Goal: Find specific page/section: Find specific page/section

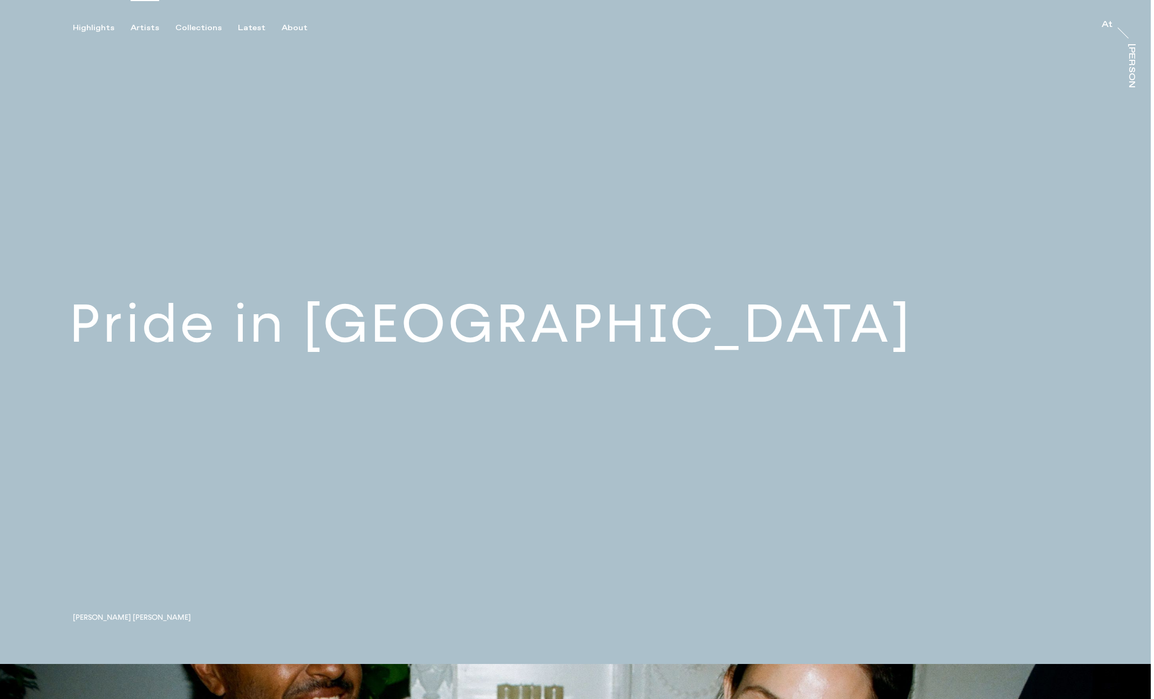
click at [141, 25] on div "Artists" at bounding box center [145, 28] width 29 height 10
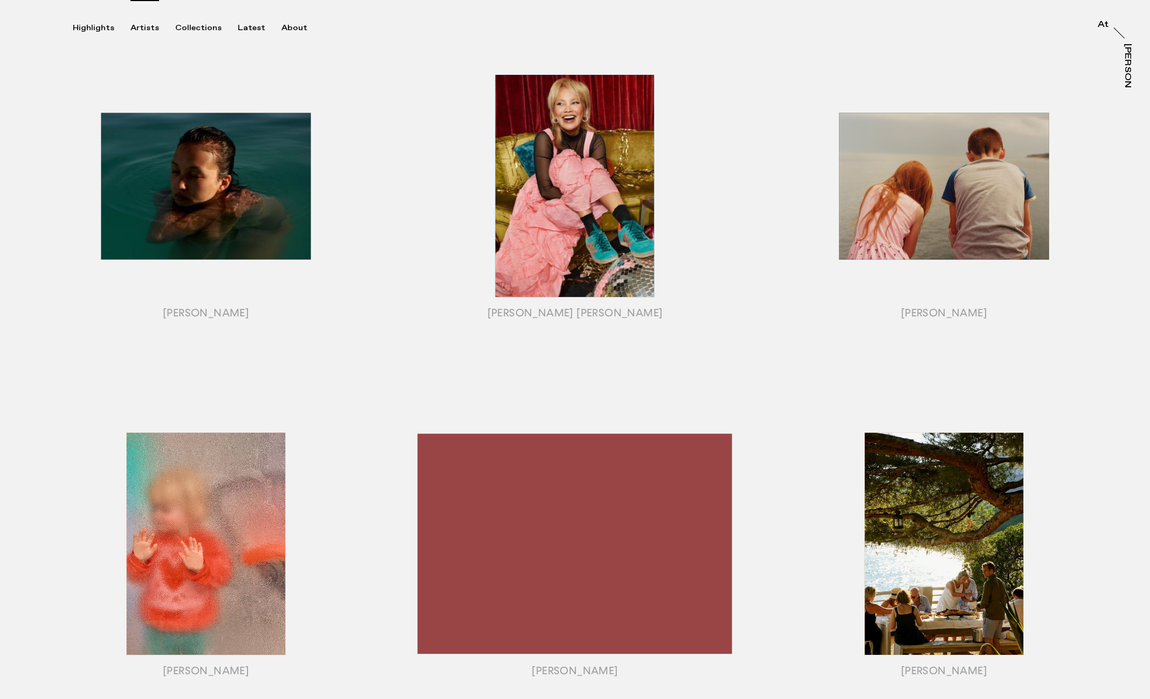
scroll to position [538, 0]
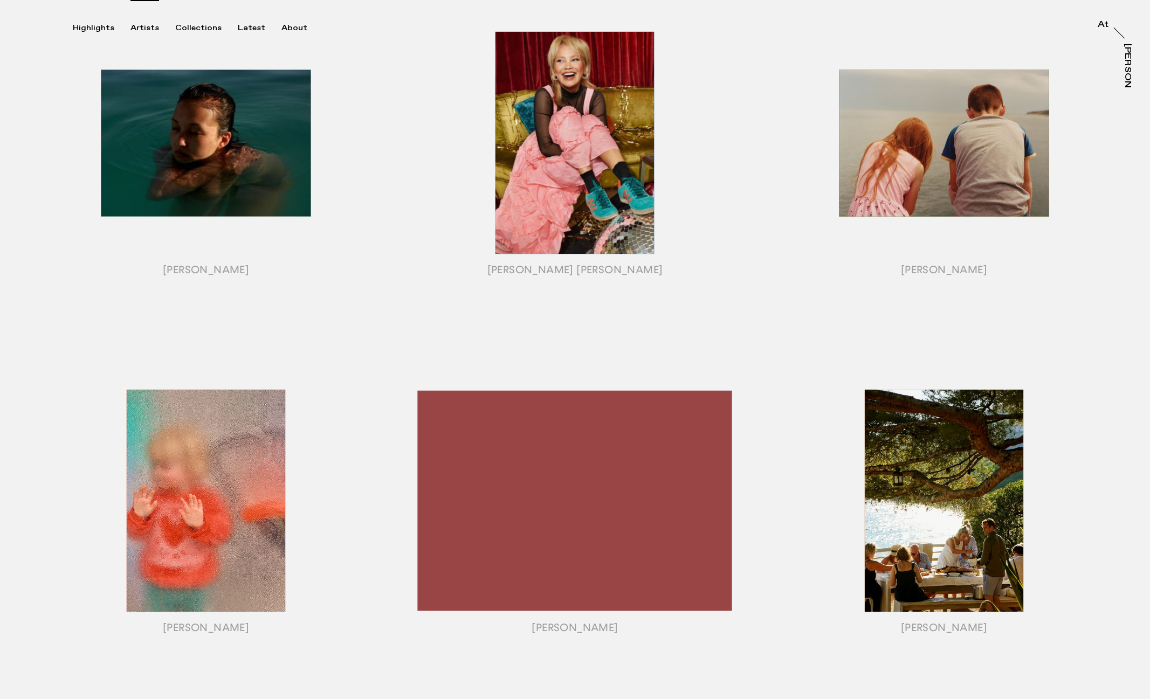
click at [559, 316] on div "button" at bounding box center [574, 156] width 369 height 337
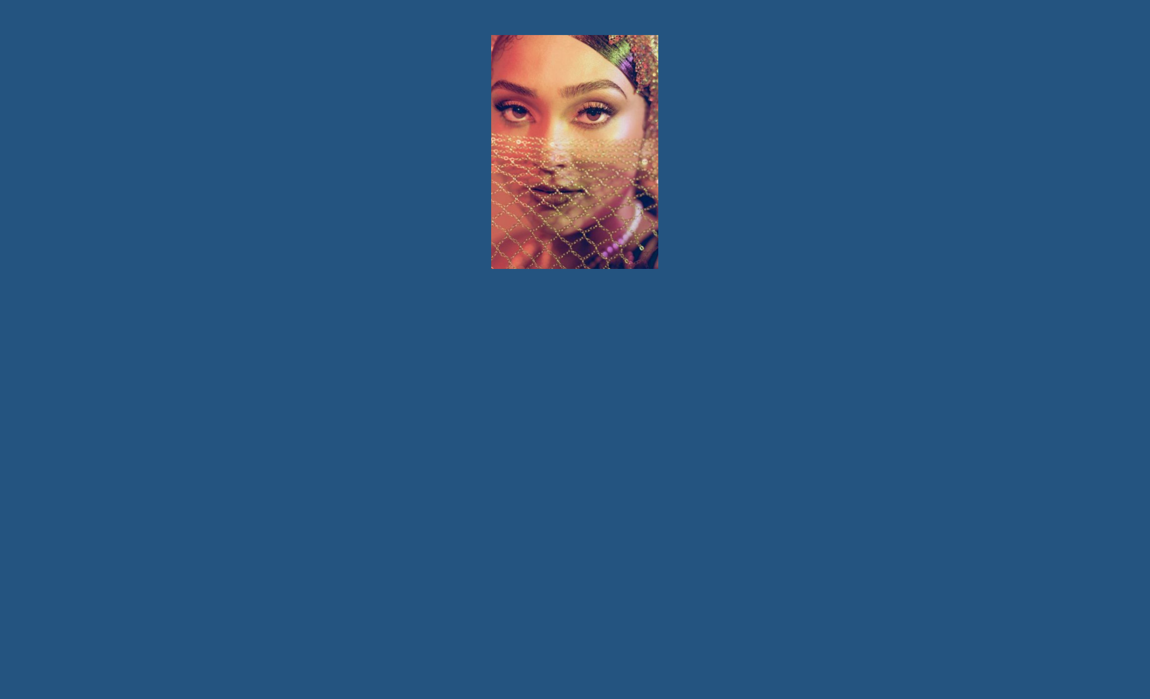
click at [924, 155] on div at bounding box center [575, 349] width 1150 height 699
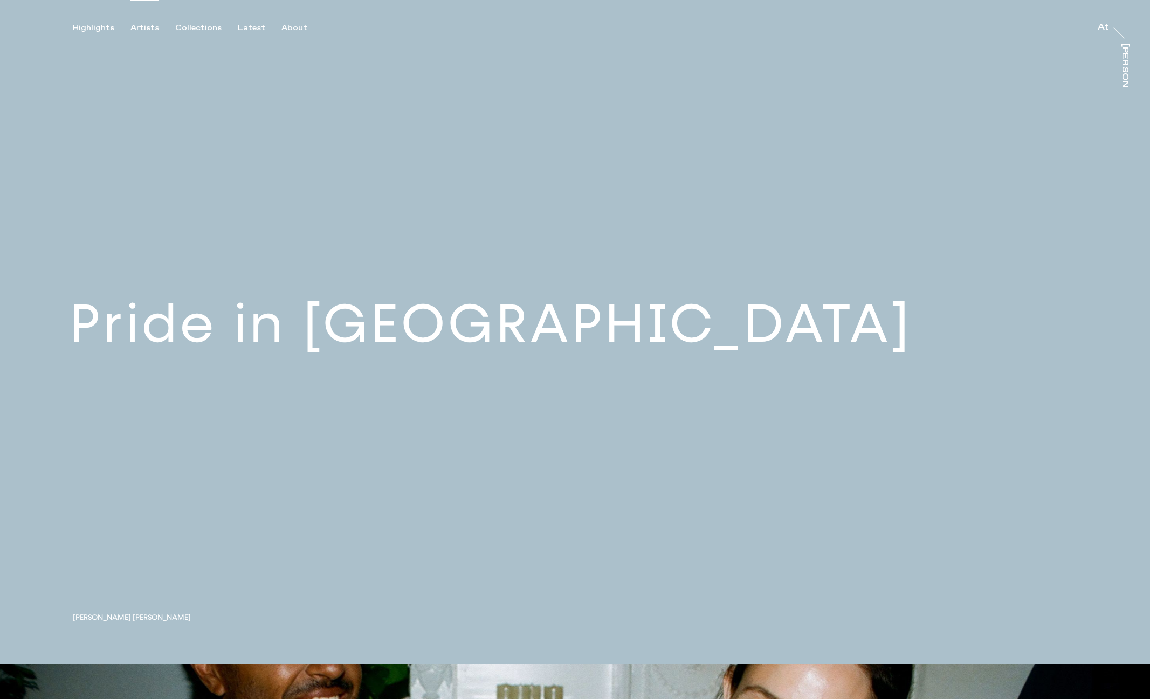
click at [146, 27] on div "Artists" at bounding box center [145, 28] width 29 height 10
